Goal: Go to known website: Go to known website

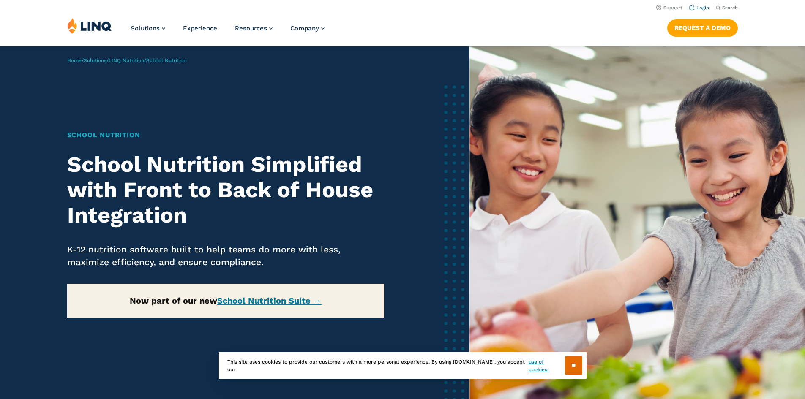
click at [701, 6] on link "Login" at bounding box center [699, 7] width 20 height 5
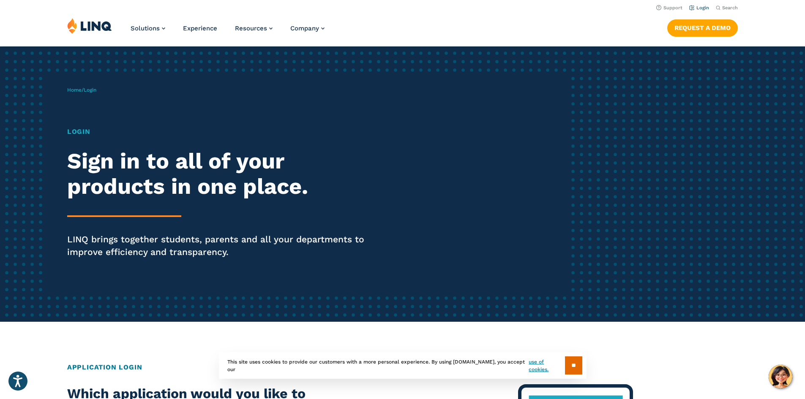
click at [699, 8] on link "Login" at bounding box center [699, 7] width 20 height 5
